Goal: Use online tool/utility: Utilize a website feature to perform a specific function

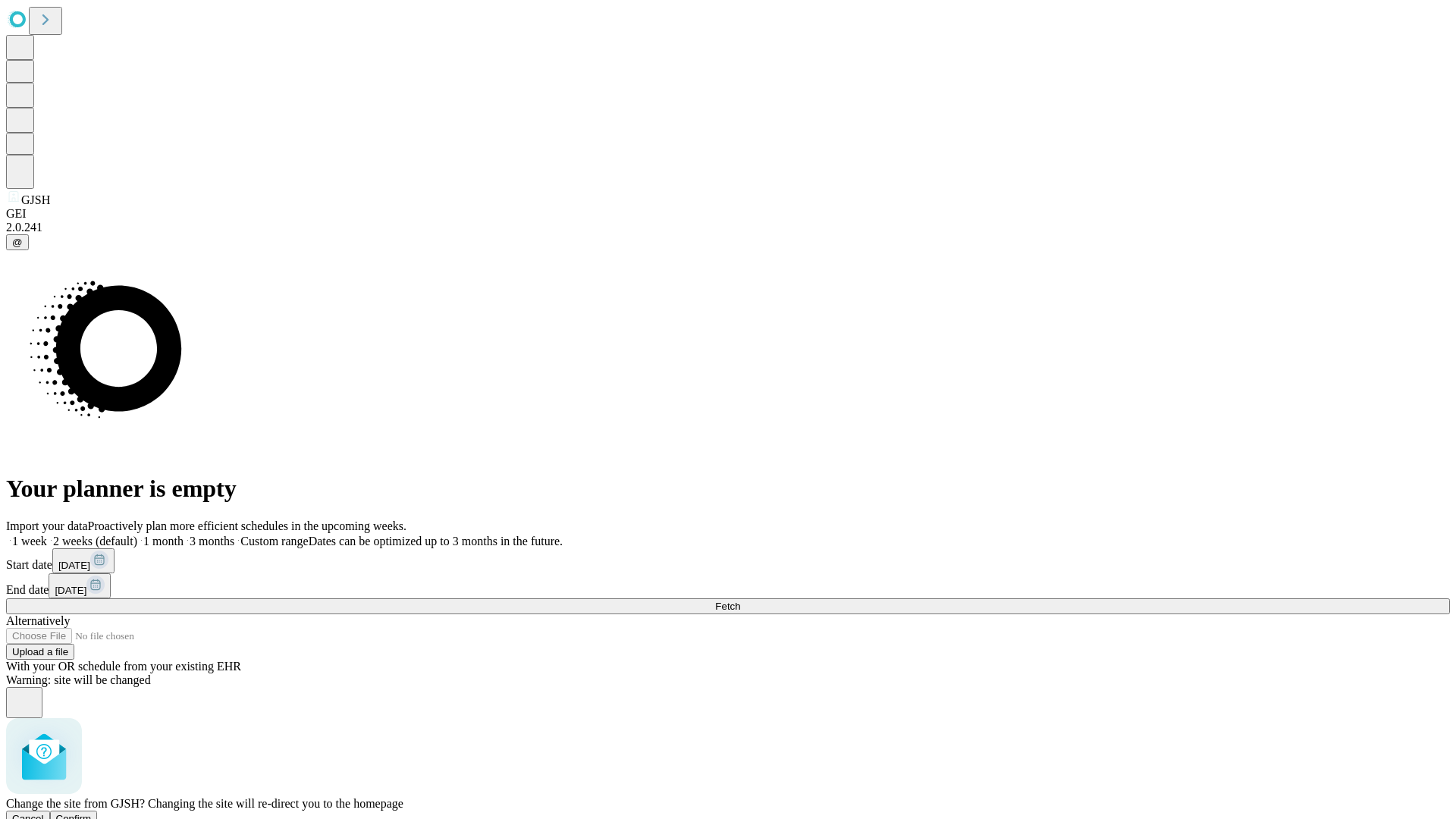
click at [92, 813] on span "Confirm" at bounding box center [73, 819] width 36 height 11
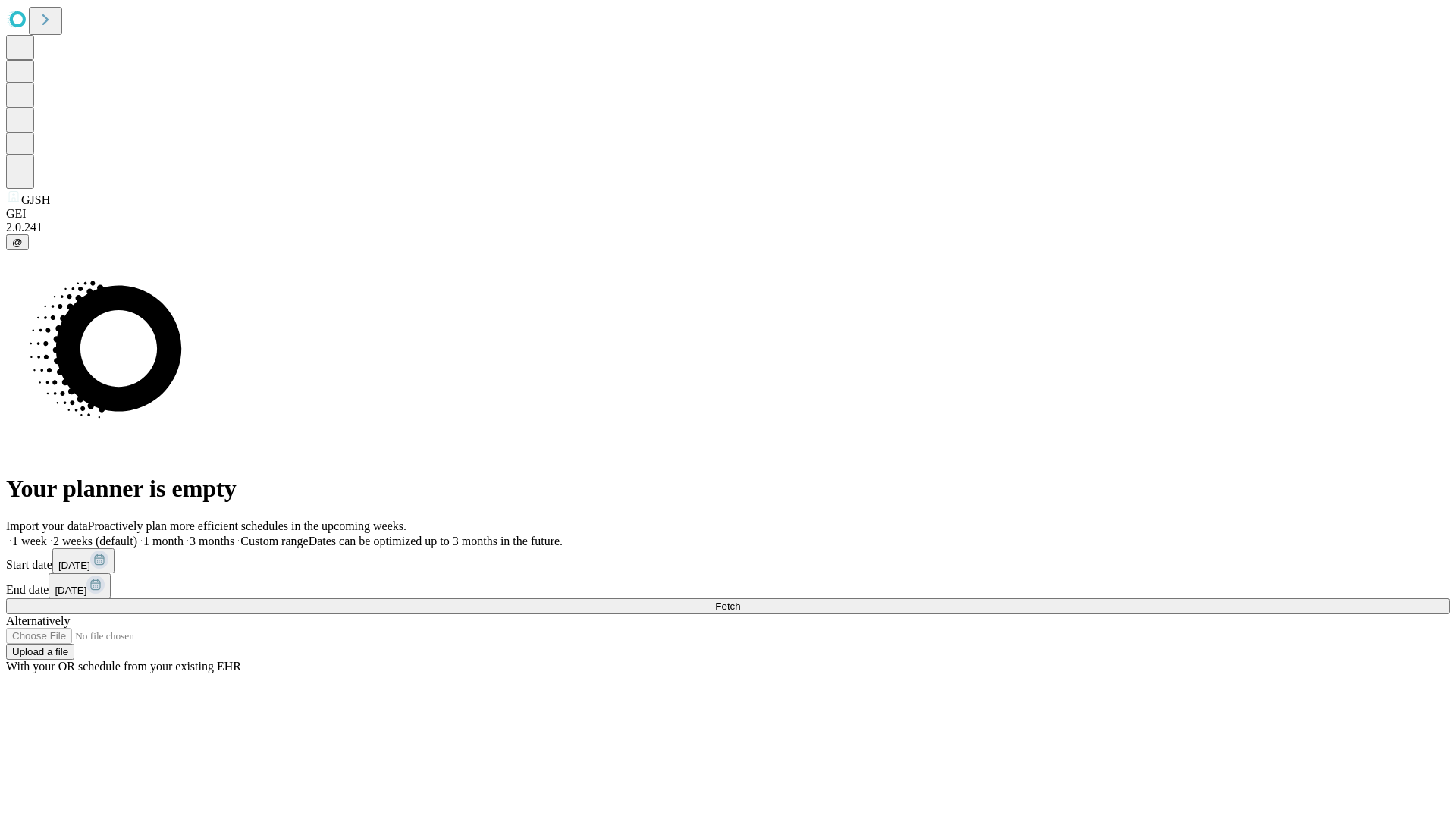
click at [184, 534] on label "1 month" at bounding box center [161, 541] width 46 height 13
click at [740, 600] on span "Fetch" at bounding box center [727, 606] width 25 height 11
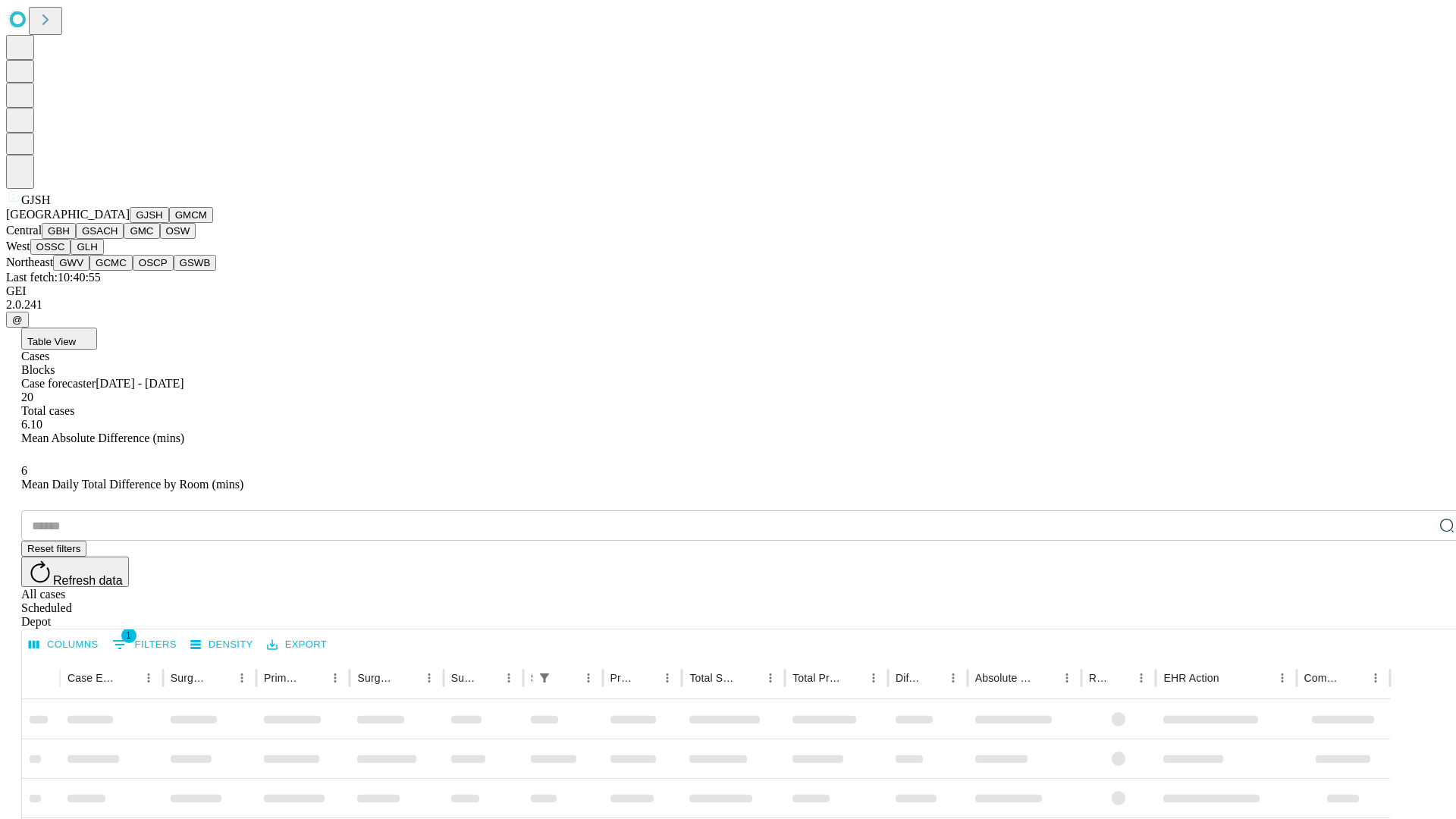
click at [169, 223] on button "GMCM" at bounding box center [191, 215] width 44 height 16
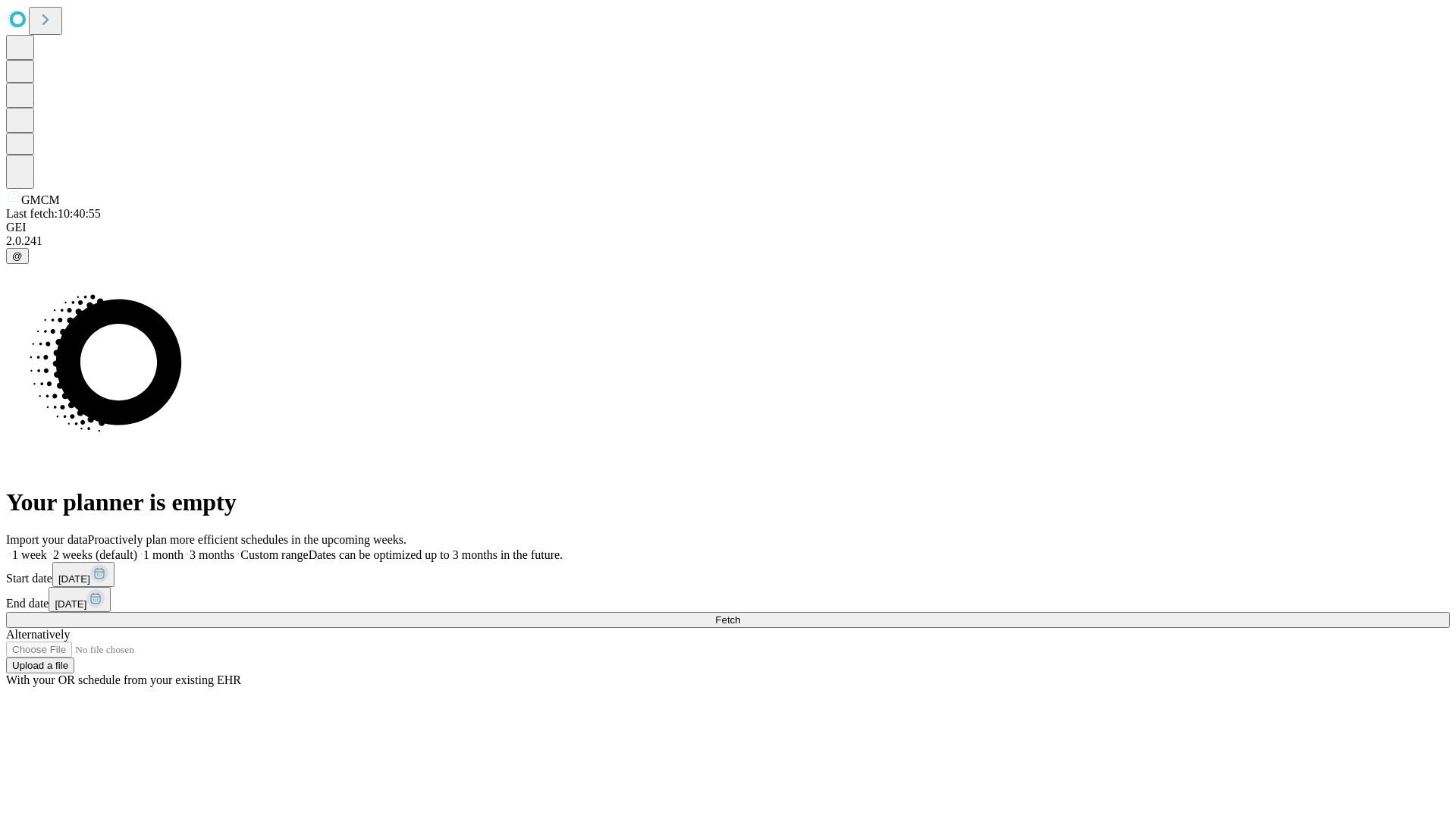
click at [184, 548] on label "1 month" at bounding box center [161, 555] width 46 height 13
click at [740, 614] on span "Fetch" at bounding box center [727, 620] width 25 height 11
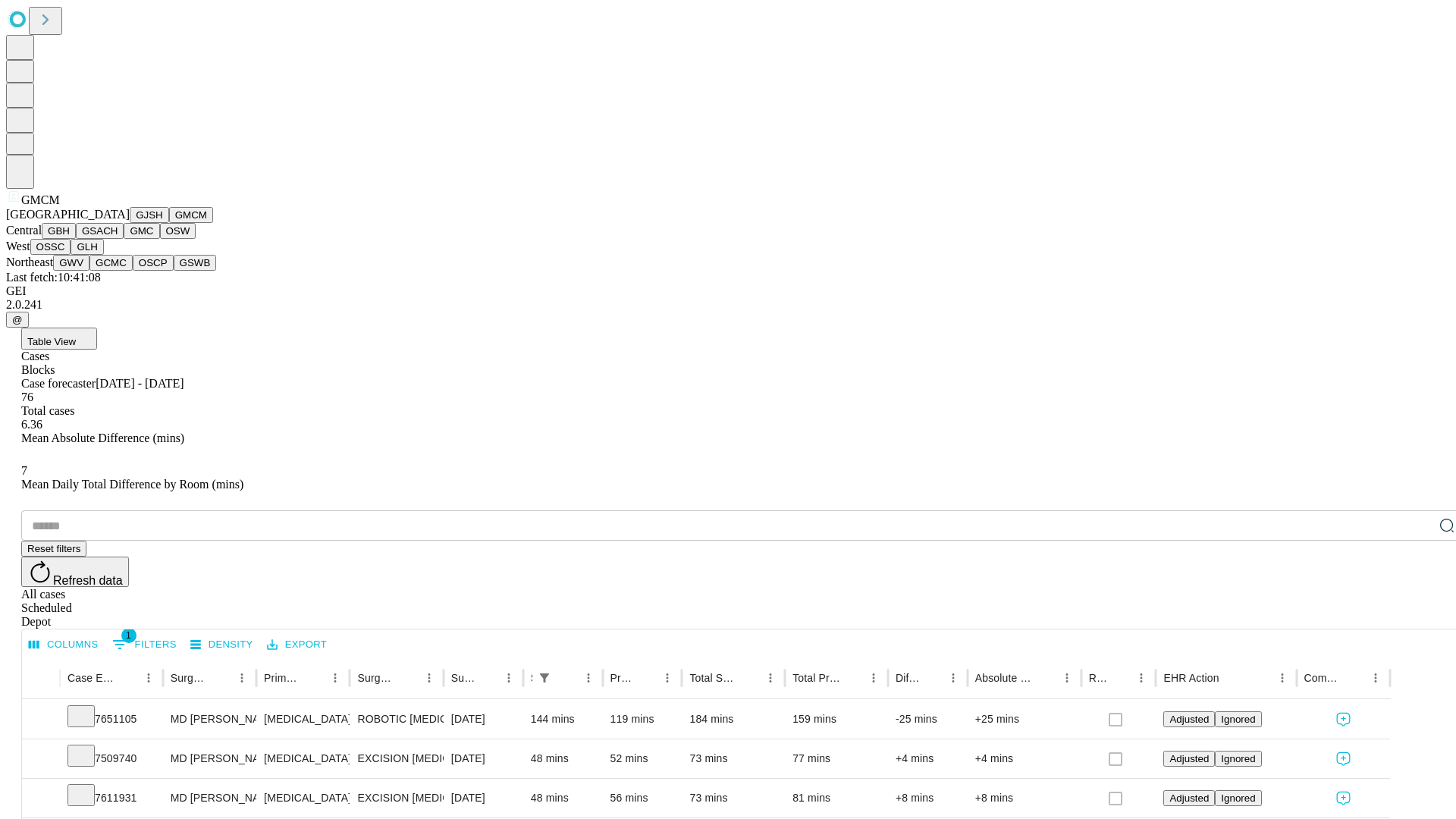
click at [76, 239] on button "GBH" at bounding box center [58, 230] width 34 height 16
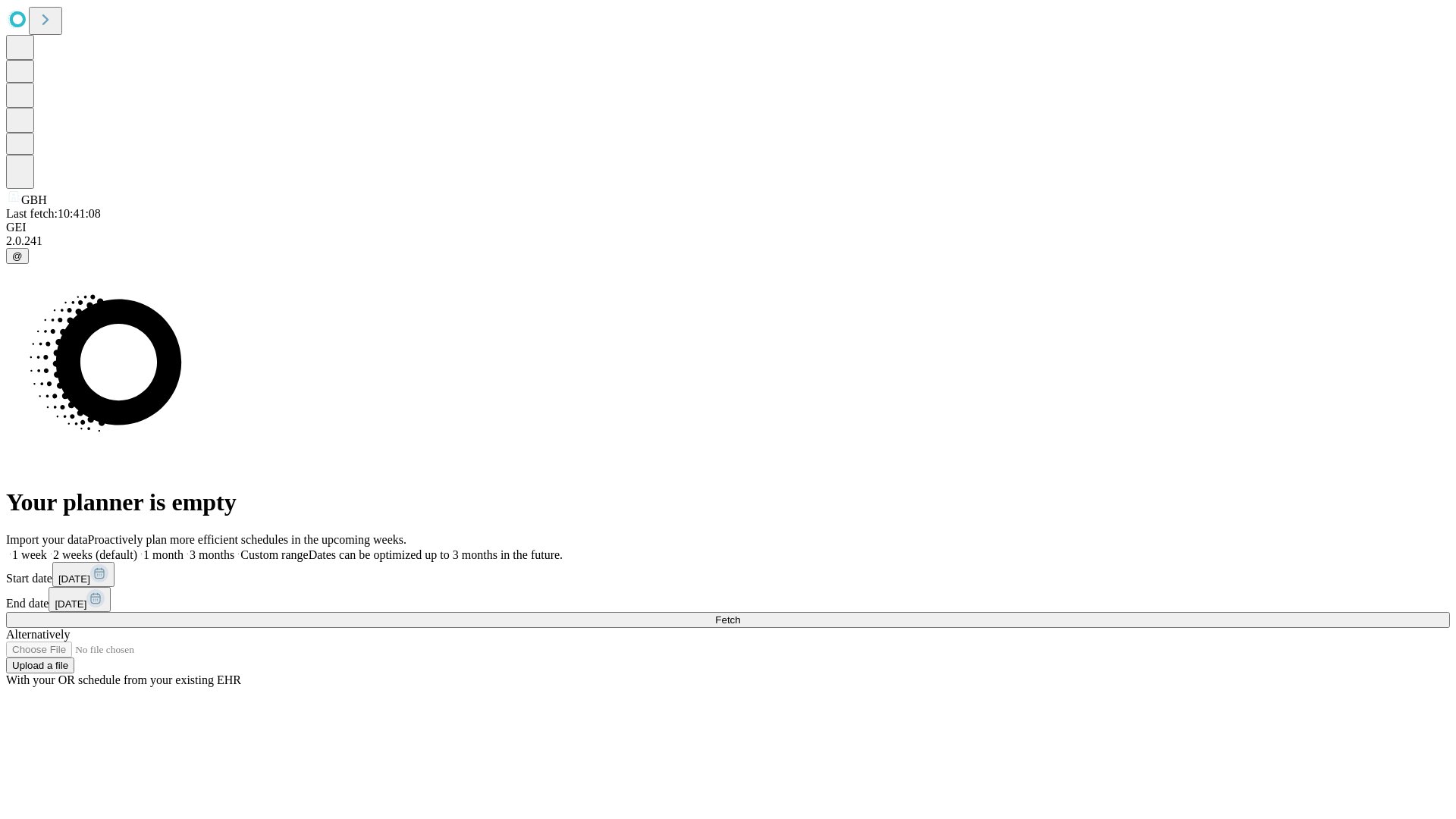
click at [184, 548] on label "1 month" at bounding box center [161, 555] width 46 height 13
click at [740, 614] on span "Fetch" at bounding box center [727, 620] width 25 height 11
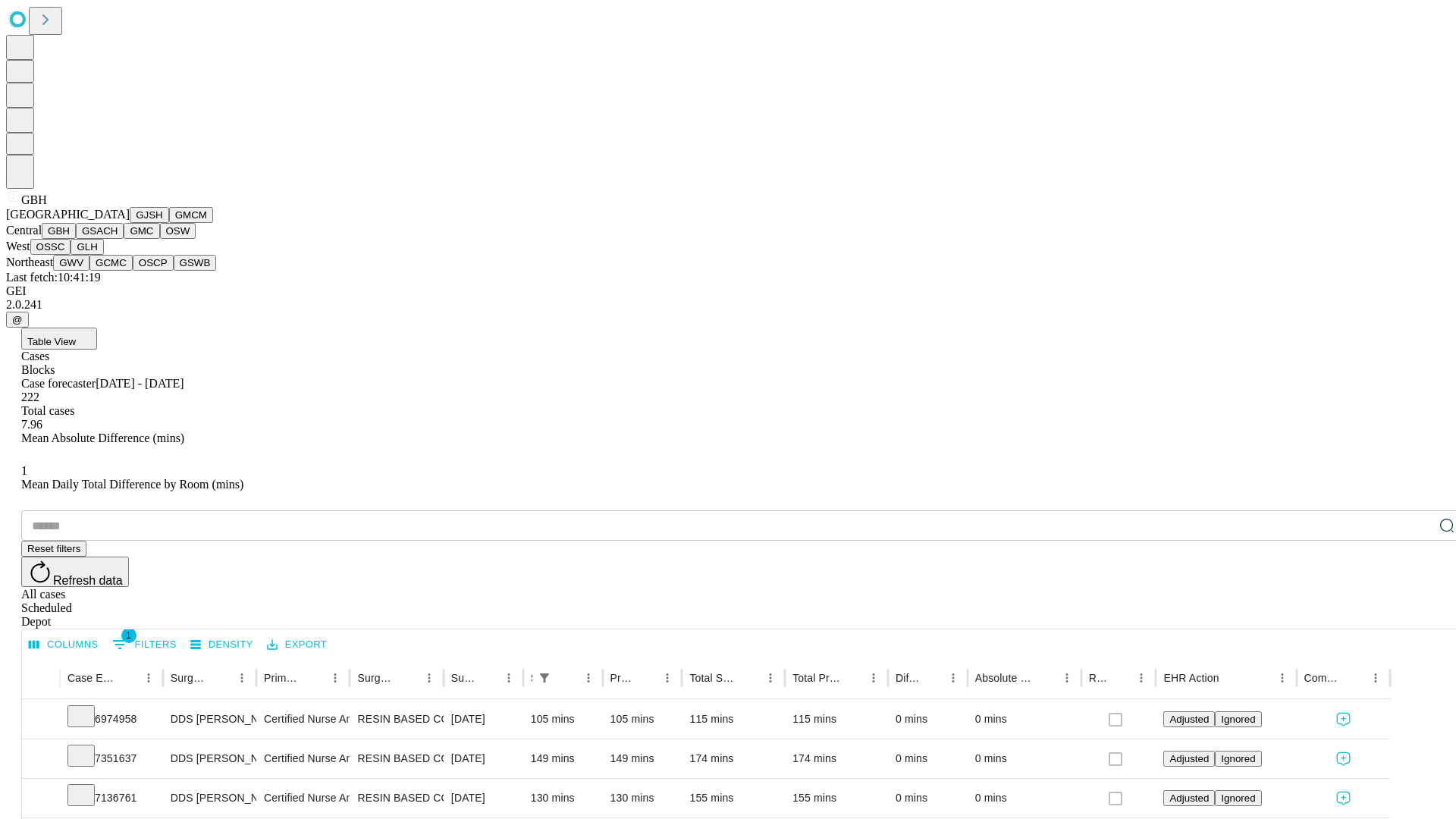
click at [118, 239] on button "GSACH" at bounding box center [100, 230] width 48 height 16
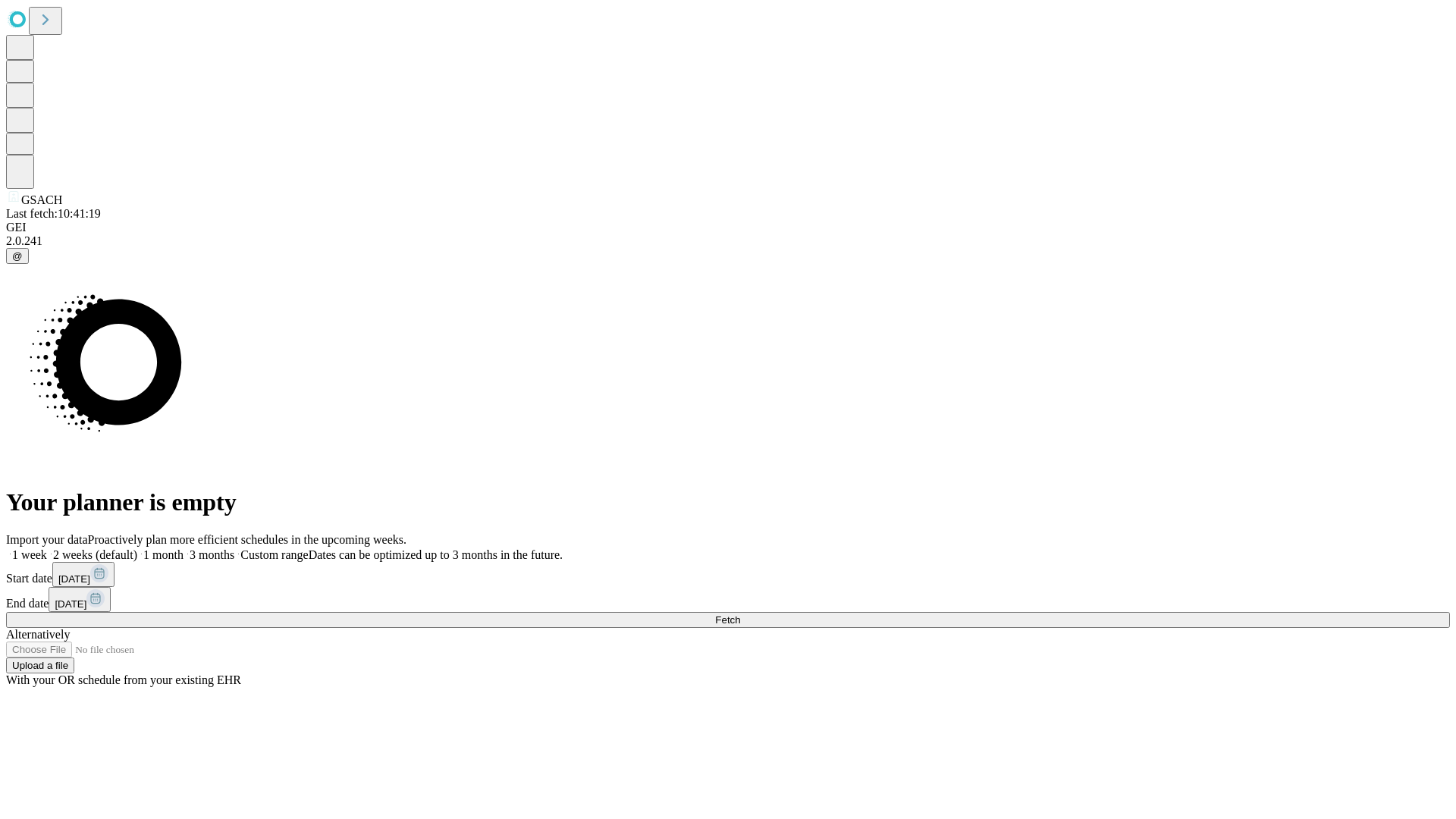
click at [184, 548] on label "1 month" at bounding box center [161, 555] width 46 height 13
click at [740, 614] on span "Fetch" at bounding box center [727, 620] width 25 height 11
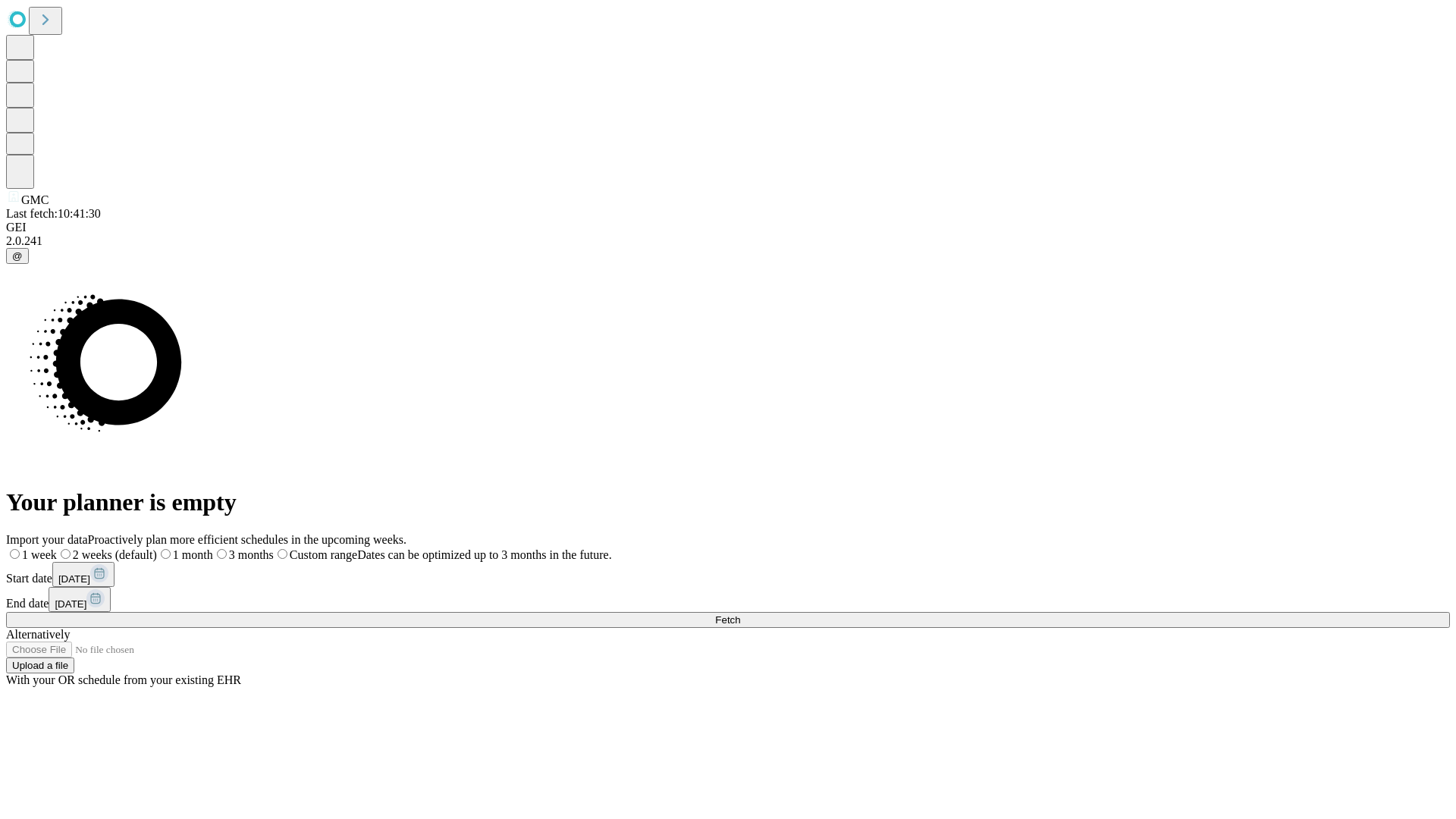
click at [740, 614] on span "Fetch" at bounding box center [727, 620] width 25 height 11
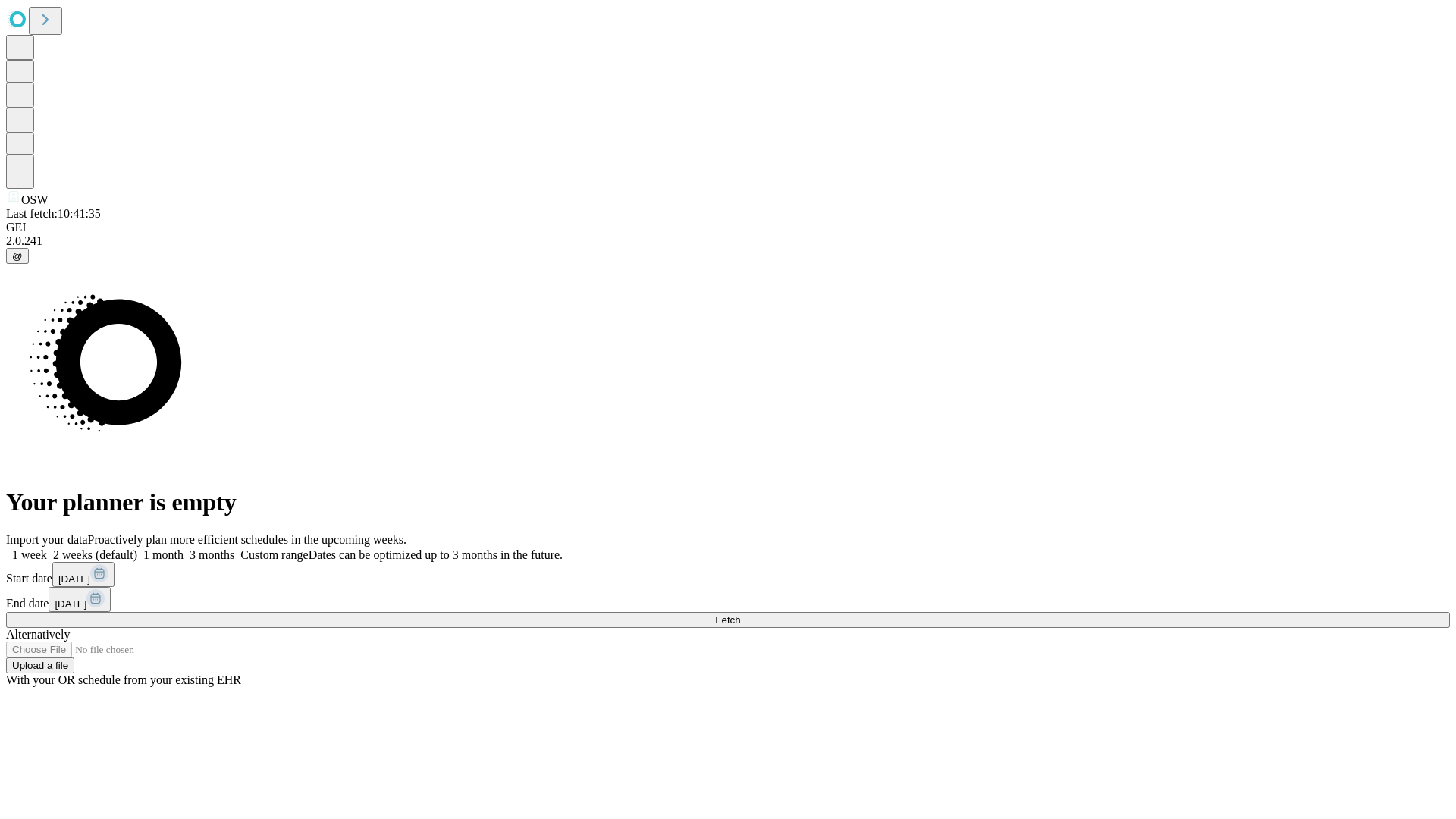
click at [184, 548] on label "1 month" at bounding box center [161, 555] width 46 height 13
click at [740, 614] on span "Fetch" at bounding box center [727, 620] width 25 height 11
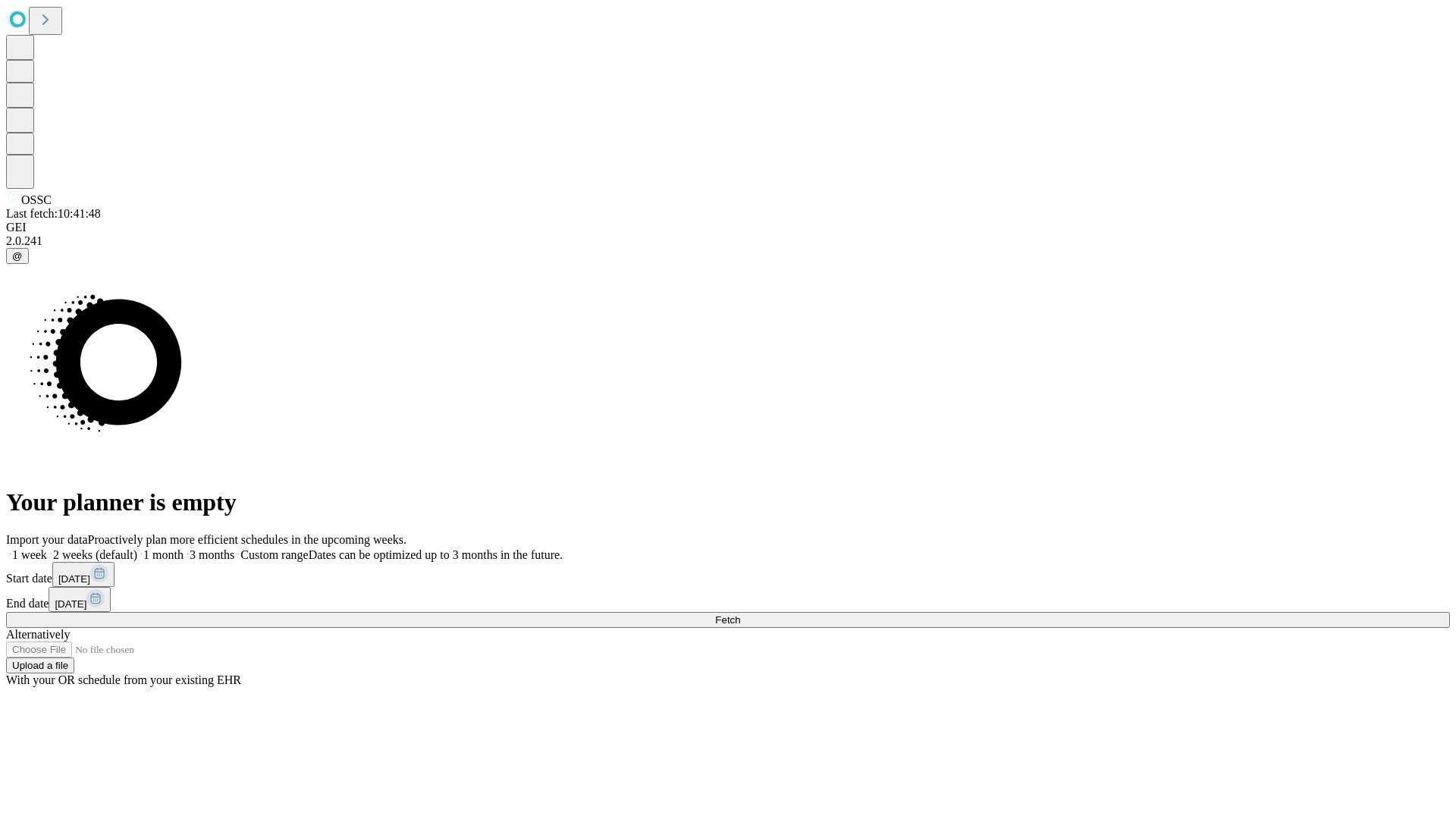
click at [184, 548] on label "1 month" at bounding box center [161, 555] width 46 height 13
click at [740, 614] on span "Fetch" at bounding box center [727, 620] width 25 height 11
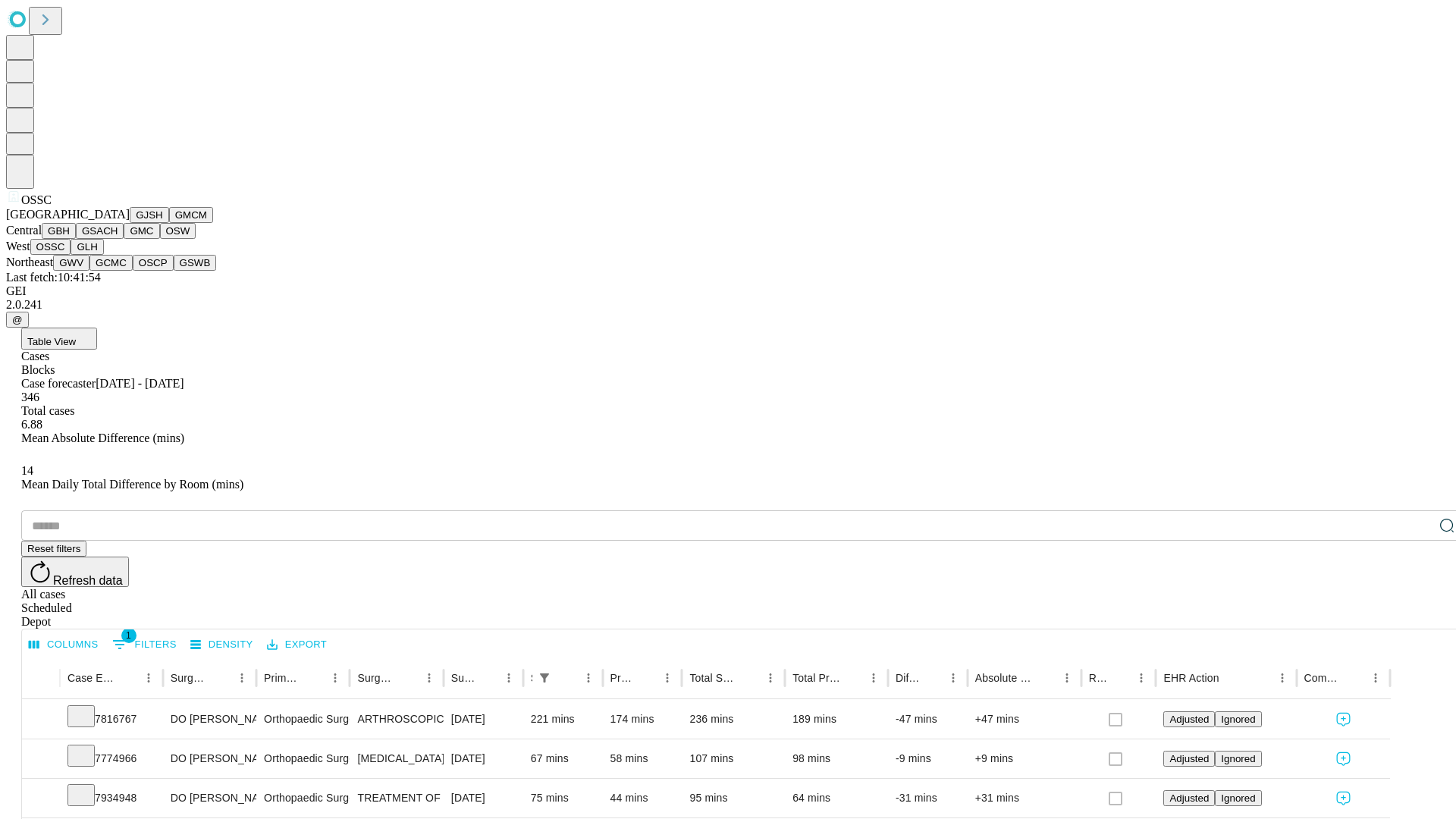
click at [103, 255] on button "GLH" at bounding box center [87, 246] width 33 height 16
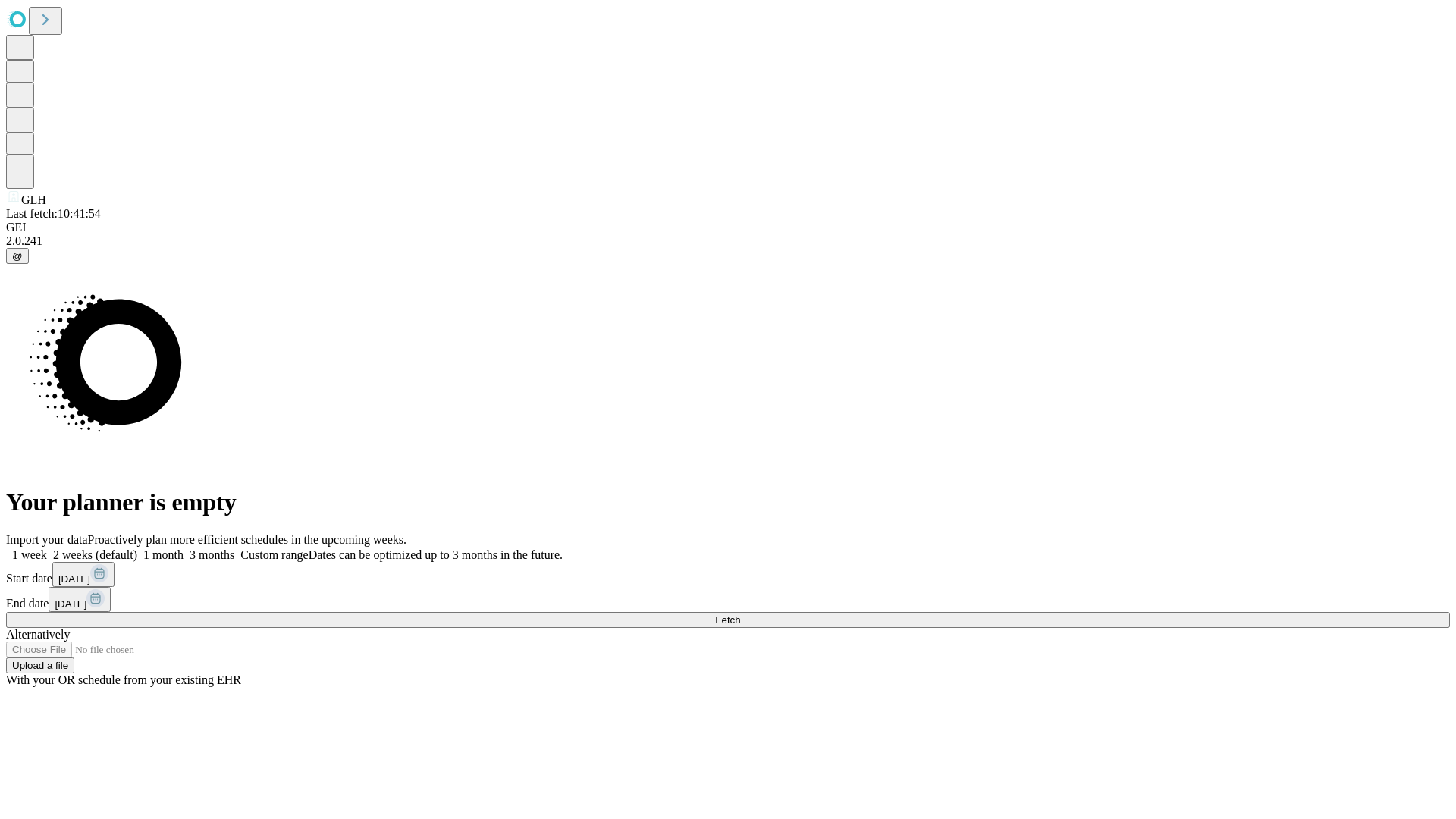
click at [184, 548] on label "1 month" at bounding box center [161, 555] width 46 height 13
click at [740, 614] on span "Fetch" at bounding box center [727, 620] width 25 height 11
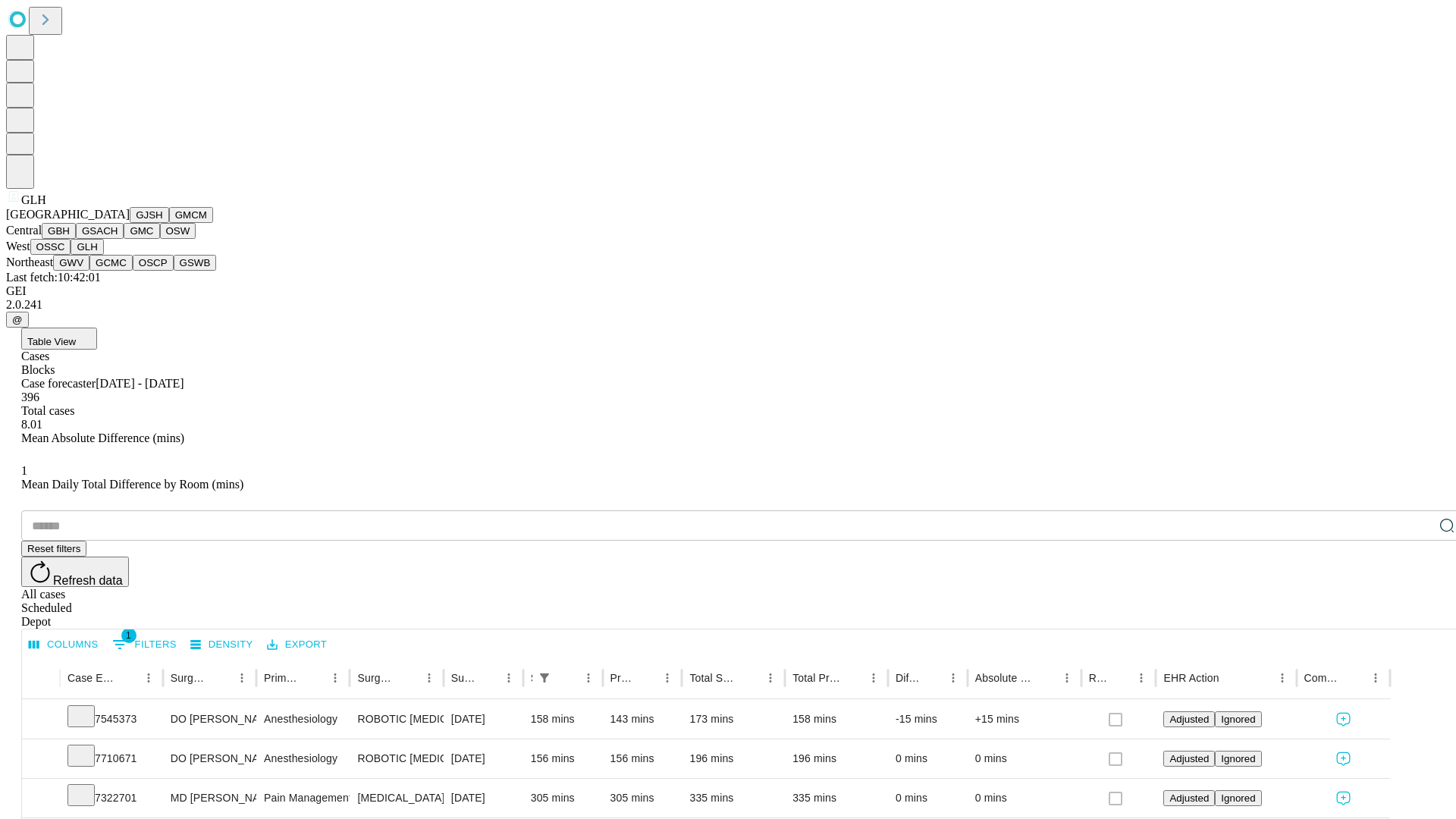
click at [89, 271] on button "GWV" at bounding box center [72, 263] width 37 height 16
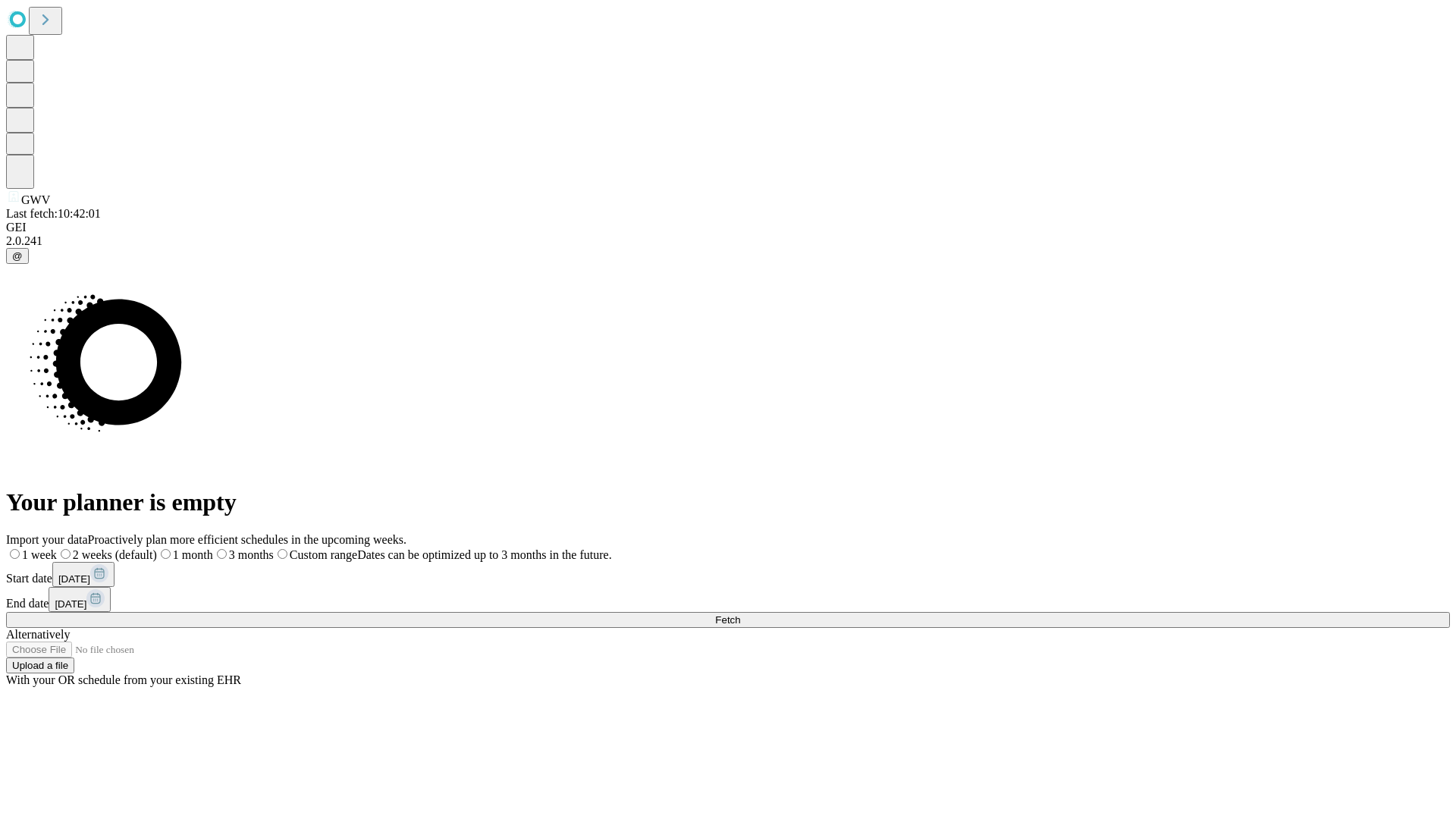
click at [740, 614] on span "Fetch" at bounding box center [727, 620] width 25 height 11
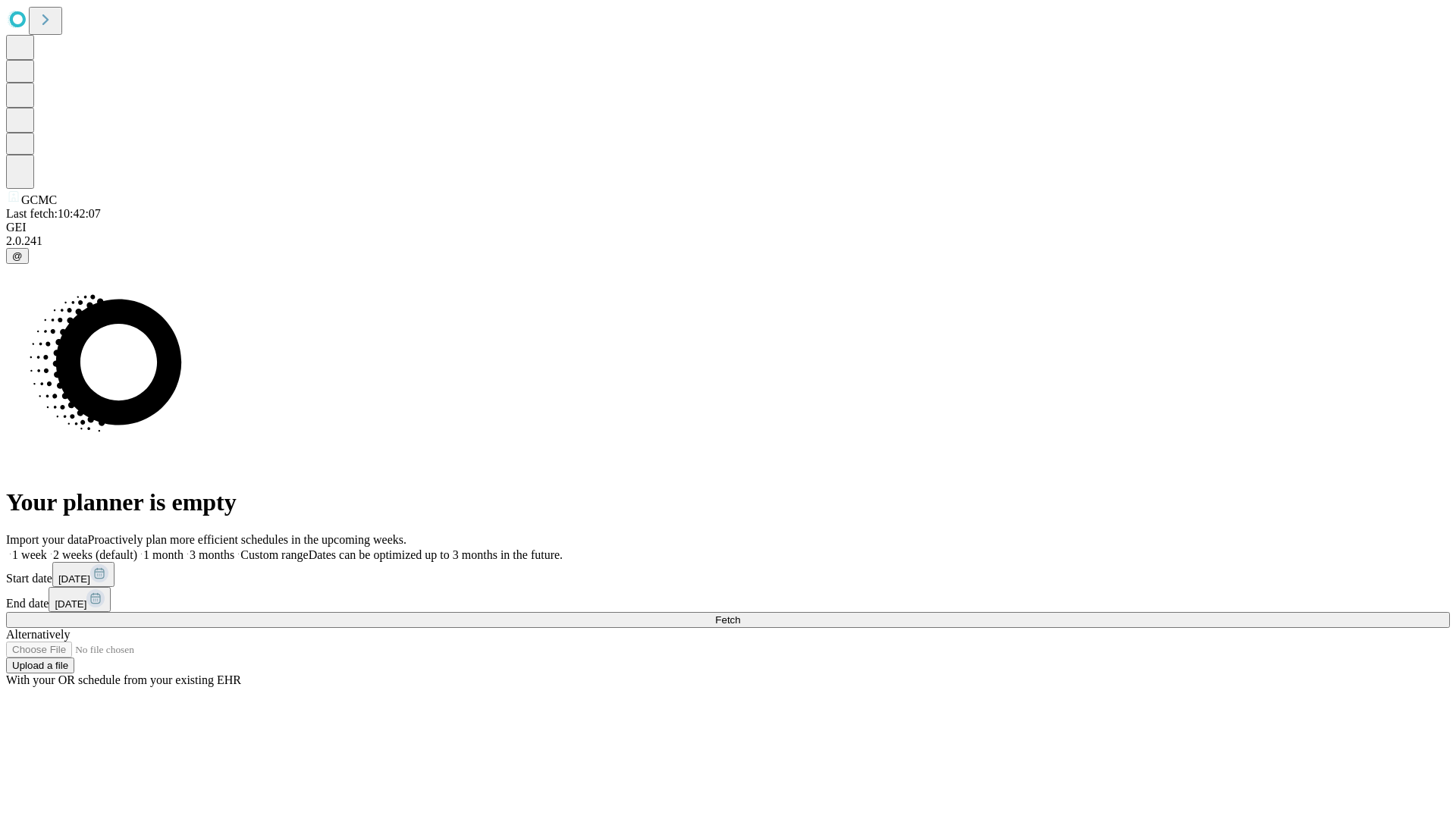
click at [184, 548] on label "1 month" at bounding box center [161, 555] width 46 height 13
click at [740, 614] on span "Fetch" at bounding box center [727, 620] width 25 height 11
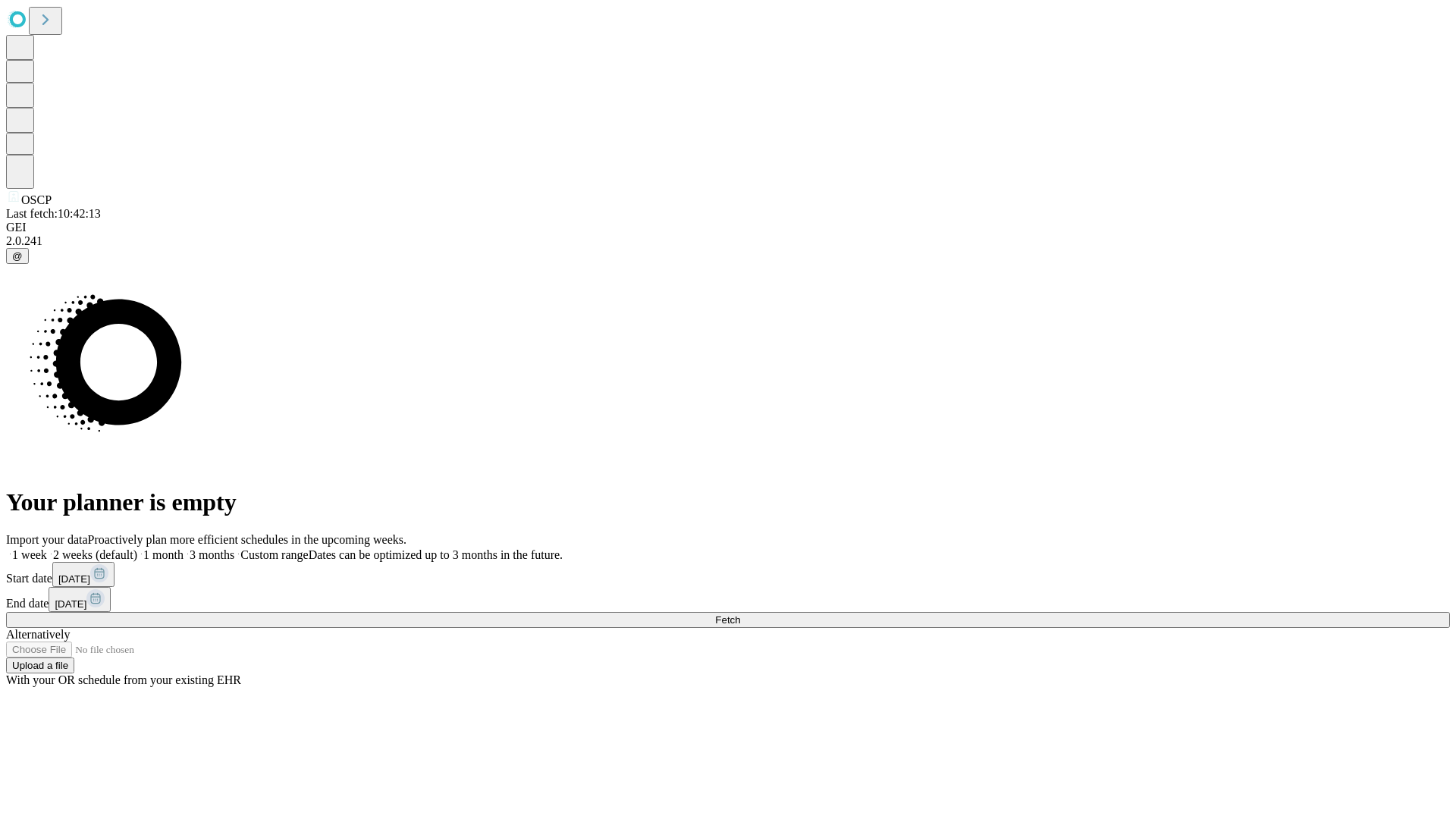
click at [184, 548] on label "1 month" at bounding box center [161, 555] width 46 height 13
click at [740, 614] on span "Fetch" at bounding box center [727, 620] width 25 height 11
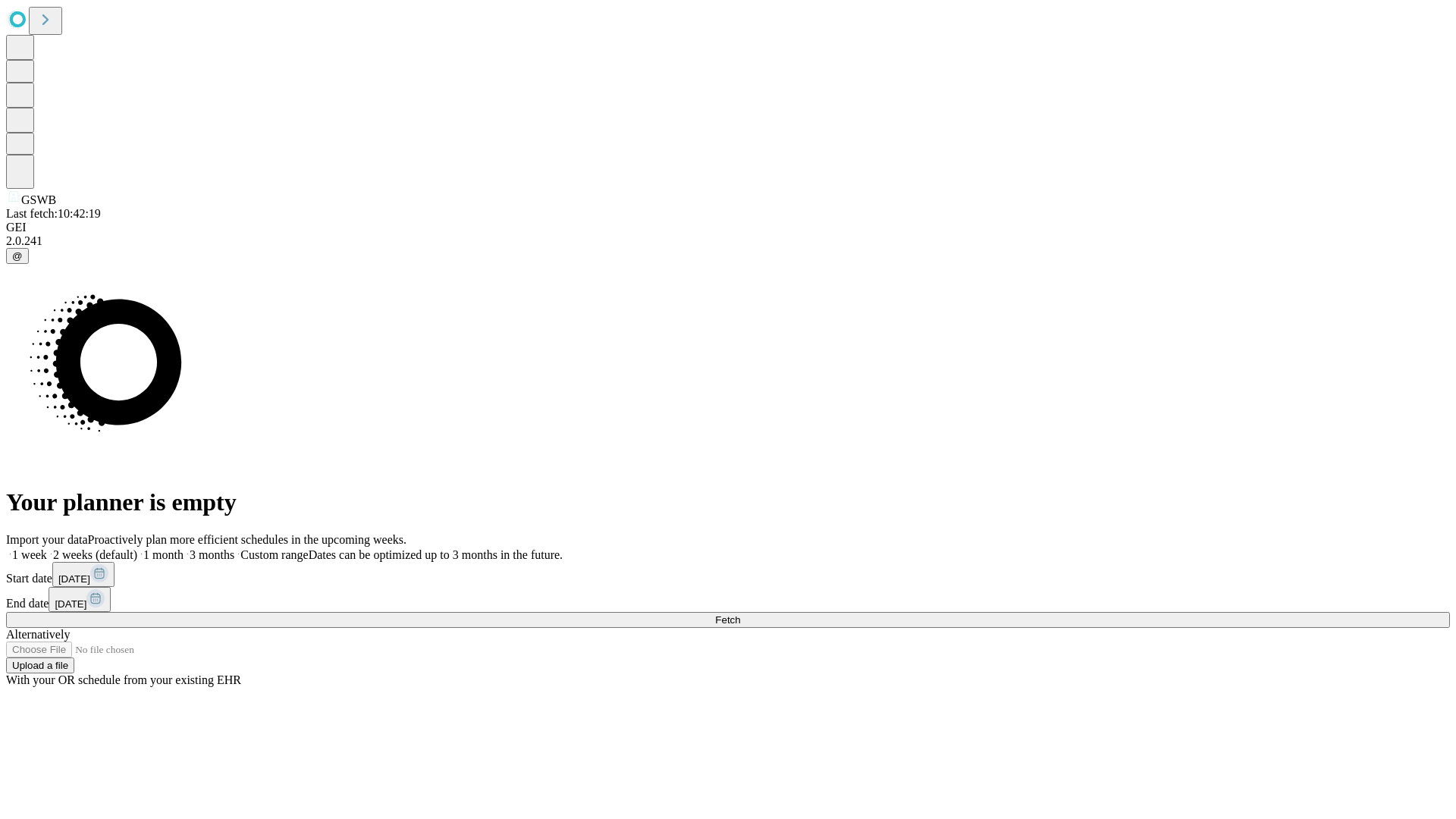
click at [184, 548] on label "1 month" at bounding box center [161, 555] width 46 height 13
click at [740, 614] on span "Fetch" at bounding box center [727, 620] width 25 height 11
